Goal: Information Seeking & Learning: Learn about a topic

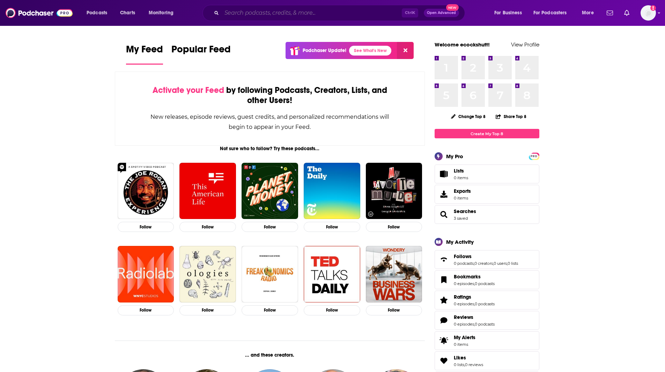
click at [317, 12] on input "Search podcasts, credits, & more..." at bounding box center [312, 12] width 180 height 11
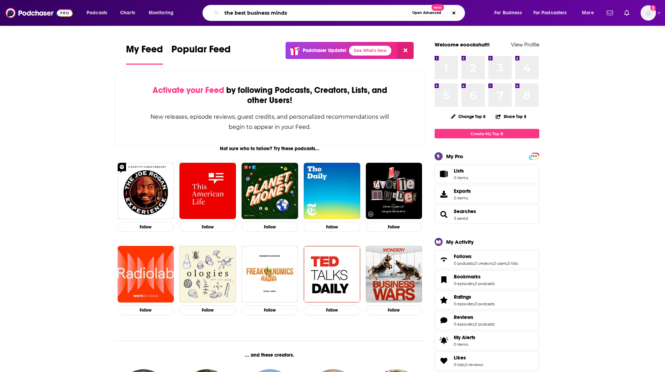
type input "the best business minds"
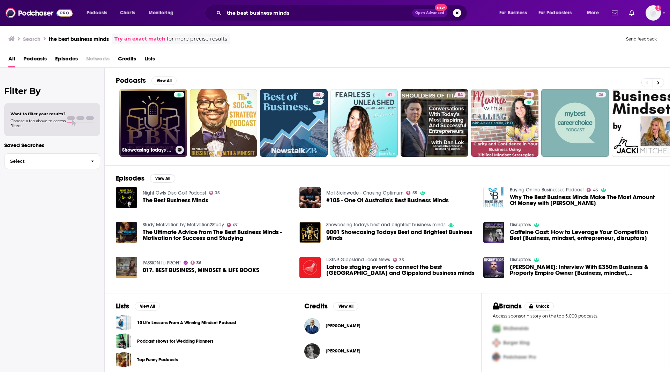
click at [162, 150] on h3 "Showcasing todays best and brightest business minds" at bounding box center [147, 150] width 51 height 6
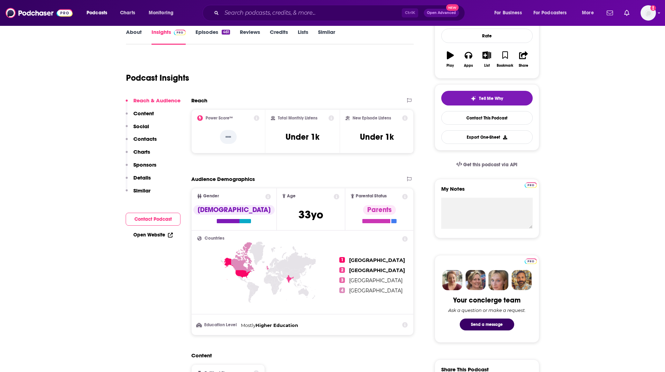
scroll to position [105, 0]
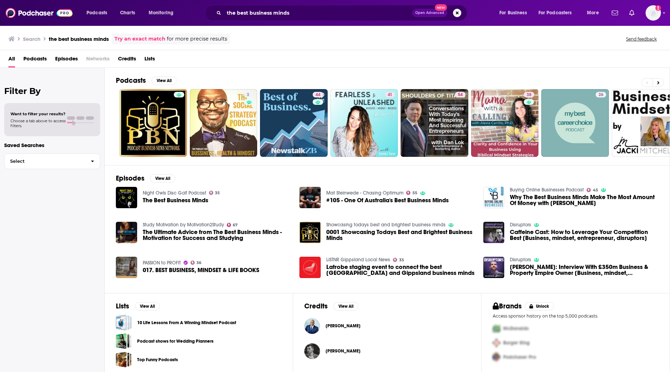
drag, startPoint x: 305, startPoint y: 18, endPoint x: 291, endPoint y: 17, distance: 13.6
click at [291, 17] on div "the best business minds Open Advanced New" at bounding box center [336, 13] width 262 height 16
click at [299, 10] on input "the best business minds" at bounding box center [318, 12] width 188 height 11
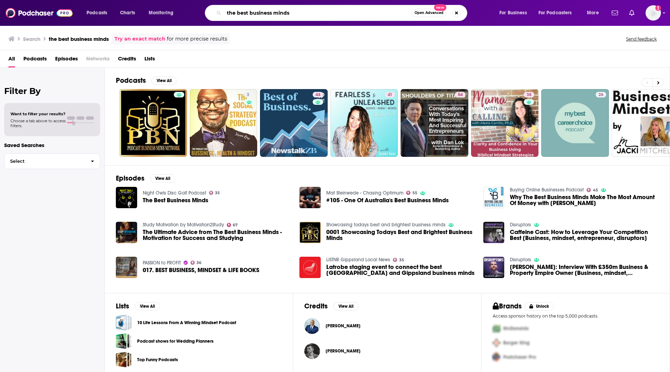
click at [299, 10] on input "the best business minds" at bounding box center [317, 12] width 187 height 11
type input "a"
type input "[PERSON_NAME]"
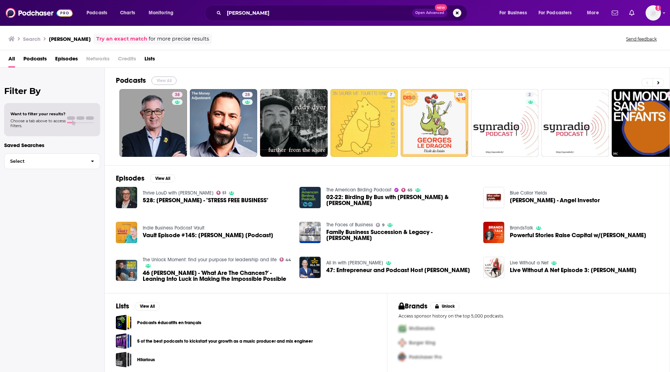
click at [162, 80] on button "View All" at bounding box center [163, 80] width 25 height 8
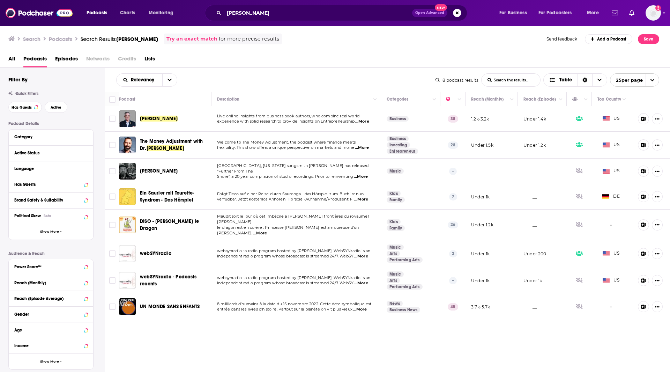
click at [161, 119] on span "[PERSON_NAME]" at bounding box center [159, 118] width 38 height 6
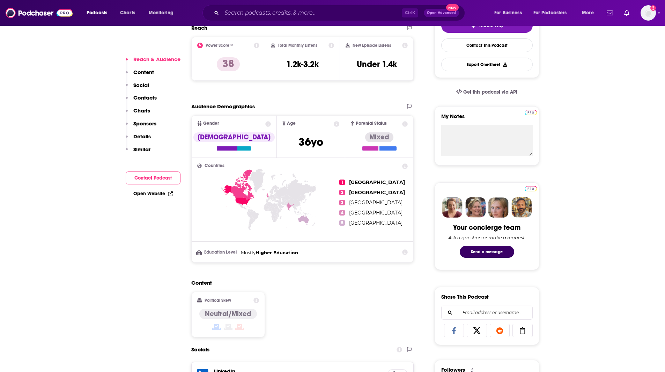
scroll to position [174, 0]
